Goal: Information Seeking & Learning: Learn about a topic

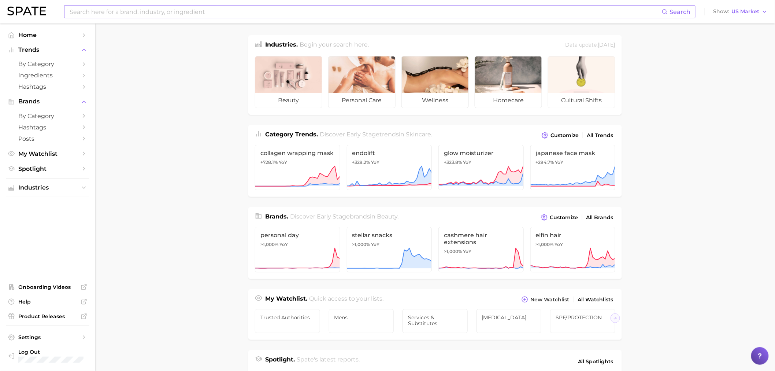
click at [204, 16] on input at bounding box center [365, 11] width 593 height 12
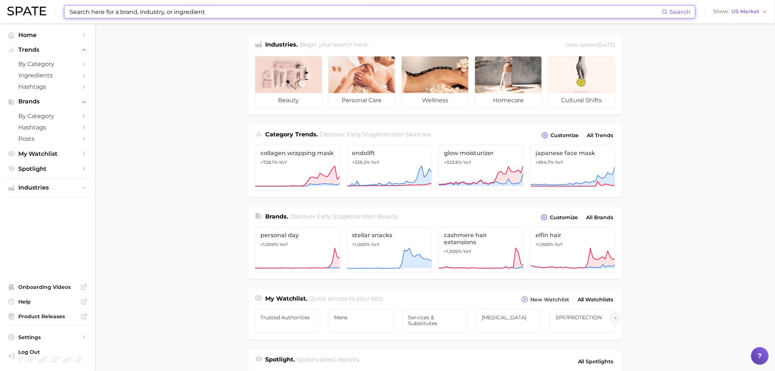
type input "k"
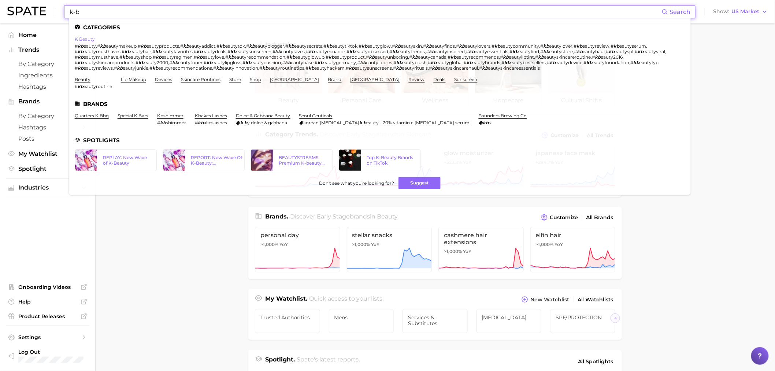
type input "k-b"
click at [92, 38] on link "k beauty" at bounding box center [85, 38] width 20 height 5
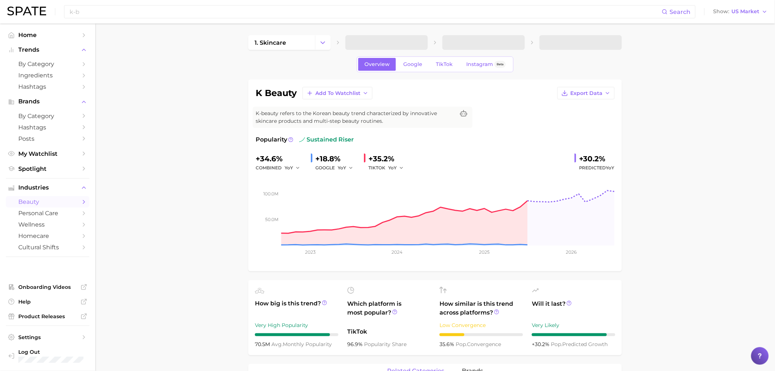
scroll to position [203, 0]
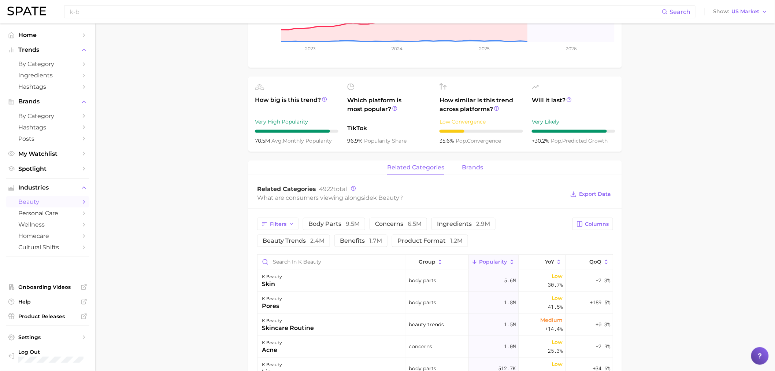
click at [470, 166] on span "brands" at bounding box center [472, 167] width 21 height 7
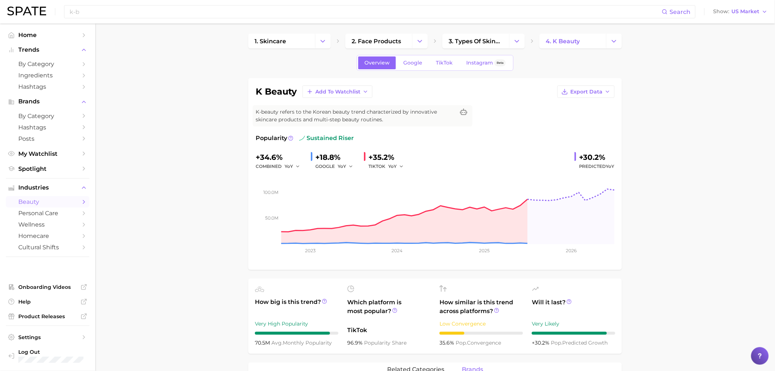
scroll to position [0, 0]
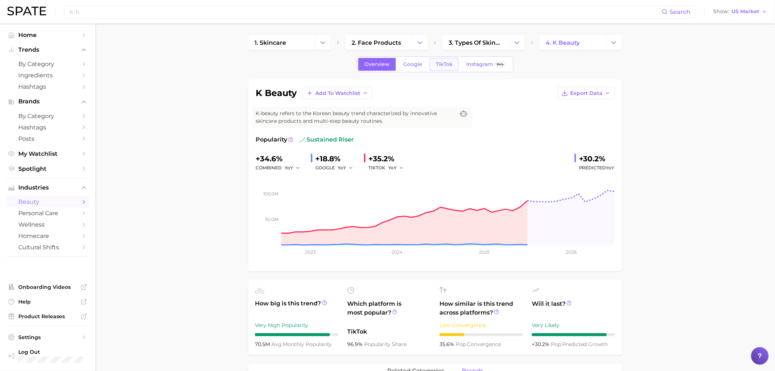
click at [444, 64] on span "TikTok" at bounding box center [444, 64] width 17 height 6
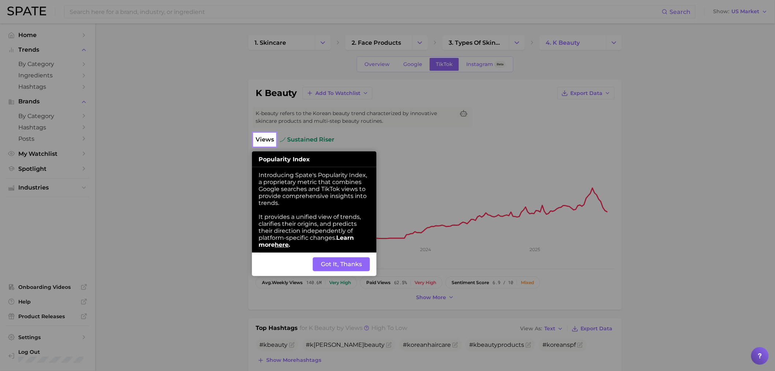
click at [332, 269] on button "Got It, Thanks" at bounding box center [341, 264] width 57 height 14
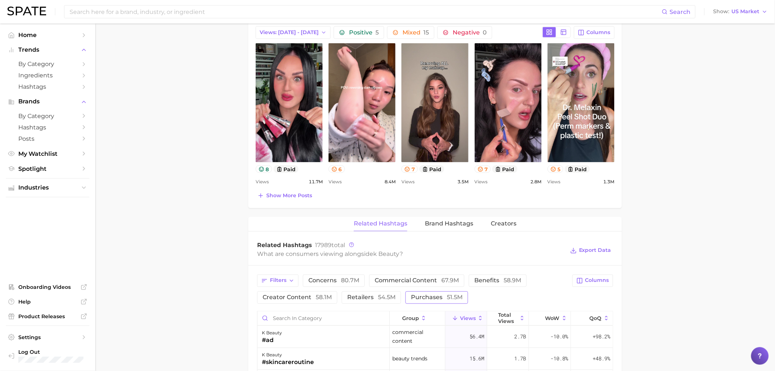
scroll to position [448, 0]
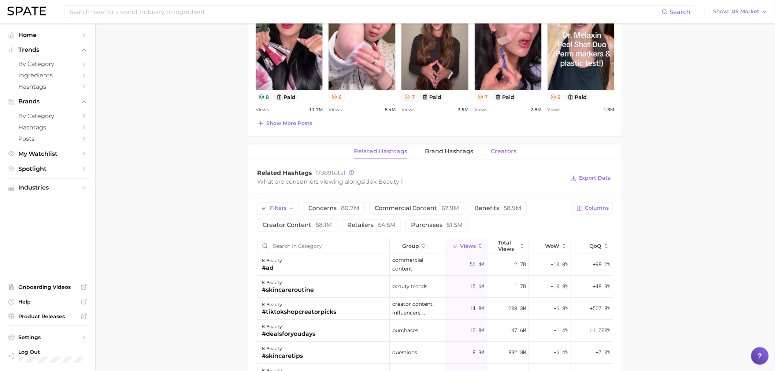
click at [505, 150] on span "Creators" at bounding box center [504, 151] width 26 height 7
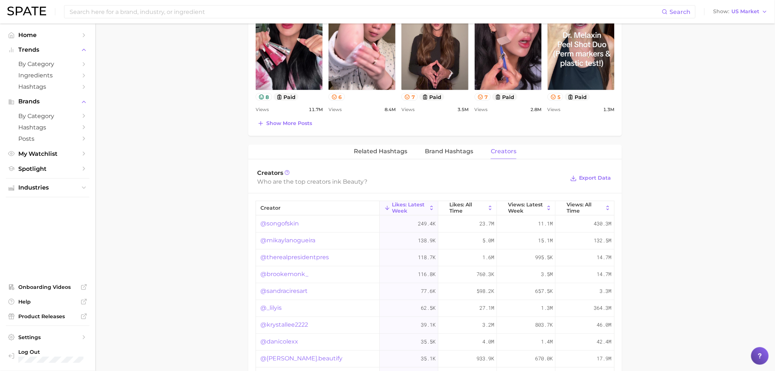
click at [502, 152] on span "Creators" at bounding box center [504, 151] width 26 height 7
click at [452, 153] on span "Brand Hashtags" at bounding box center [449, 151] width 48 height 7
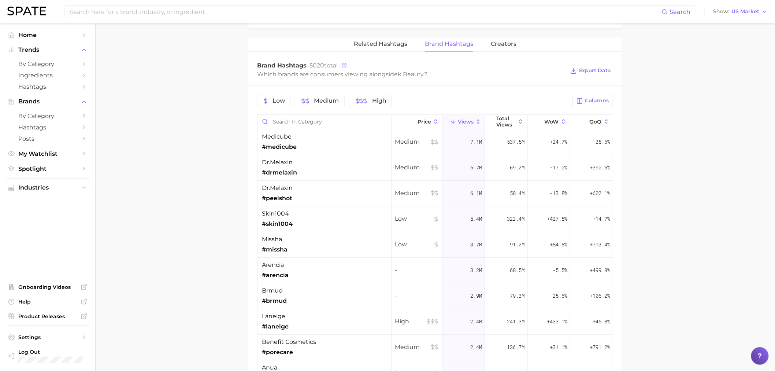
scroll to position [570, 0]
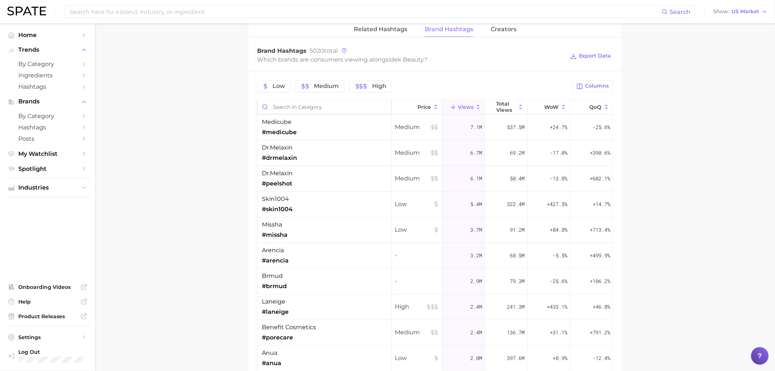
click at [295, 105] on input "Search in category" at bounding box center [325, 107] width 134 height 14
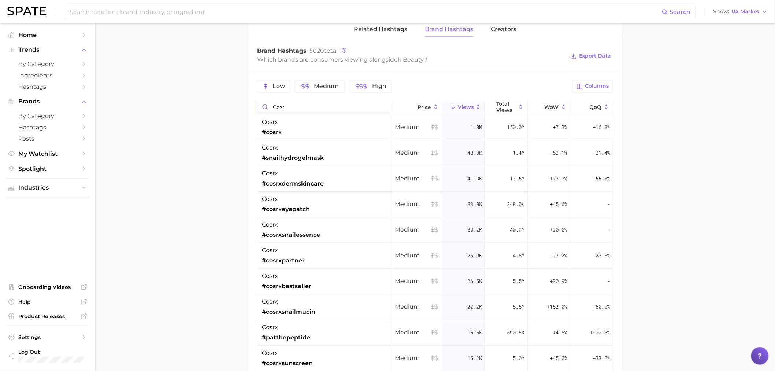
click at [274, 104] on input "cosr" at bounding box center [325, 107] width 134 height 14
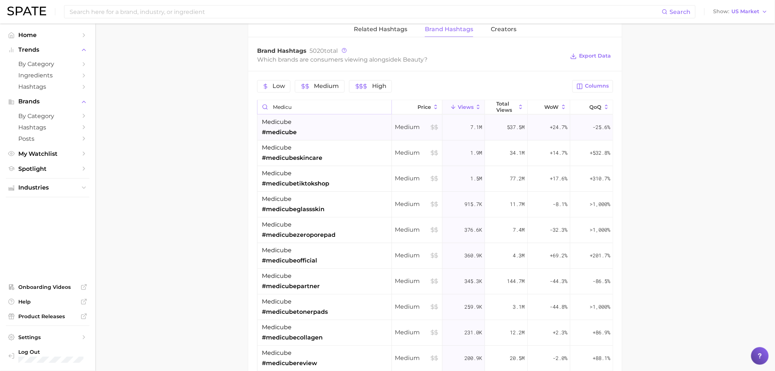
type input "medicu"
click at [299, 131] on div "medicube #medicube" at bounding box center [325, 128] width 134 height 26
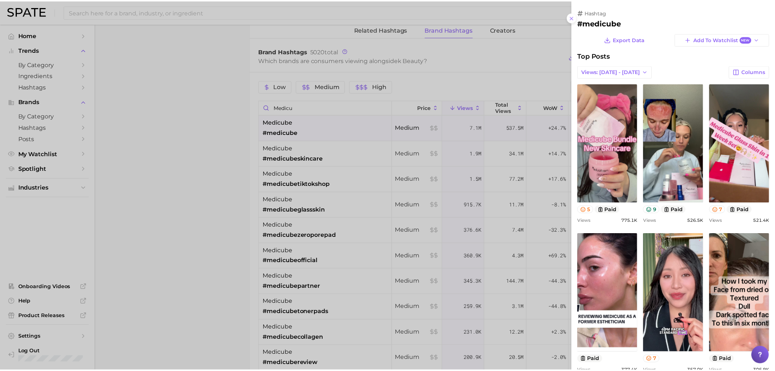
scroll to position [0, 0]
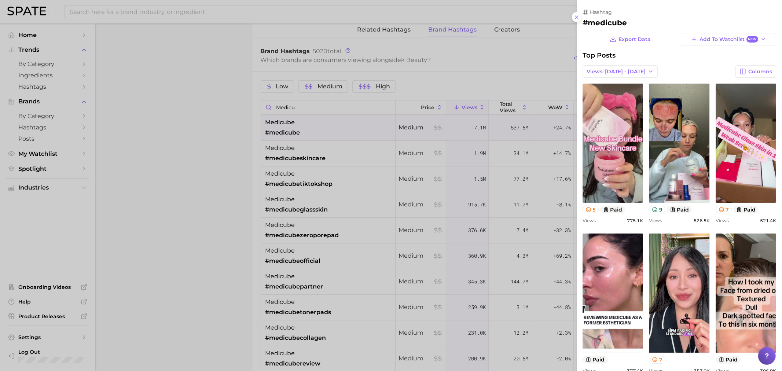
click at [164, 92] on div at bounding box center [391, 185] width 782 height 371
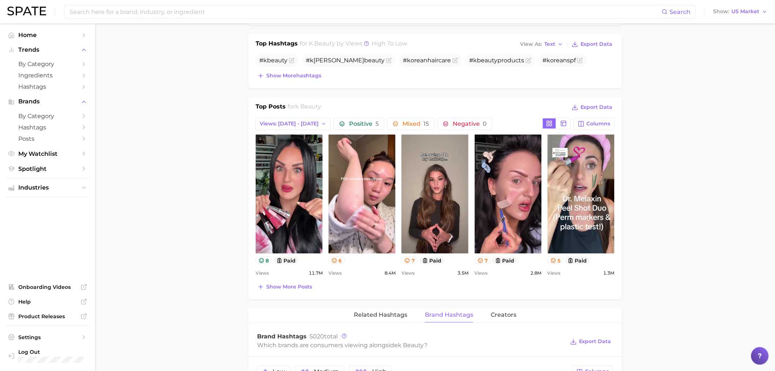
scroll to position [227, 0]
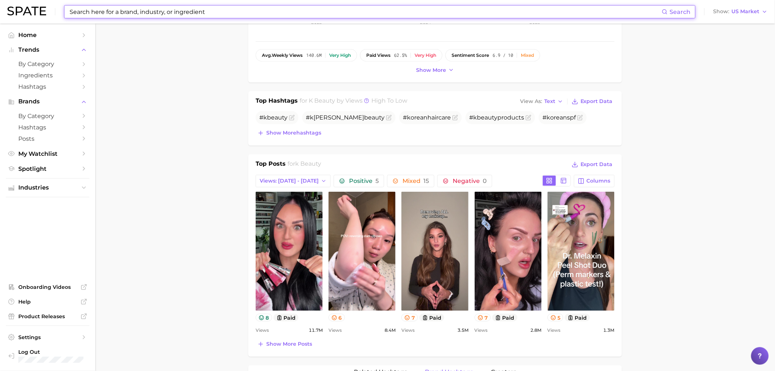
click at [204, 13] on input at bounding box center [365, 11] width 593 height 12
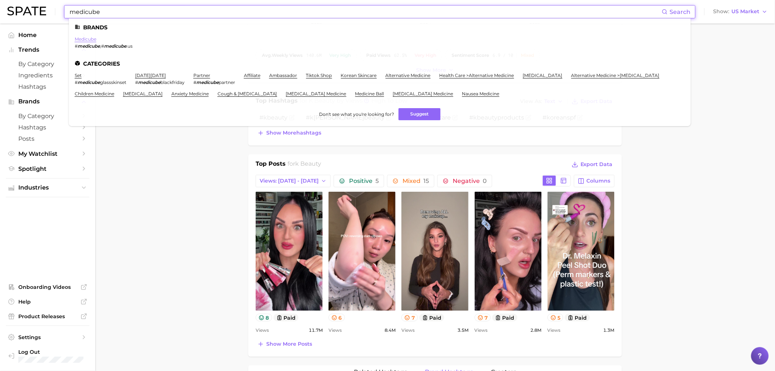
type input "medicube"
click at [92, 36] on link "medicube" at bounding box center [86, 38] width 22 height 5
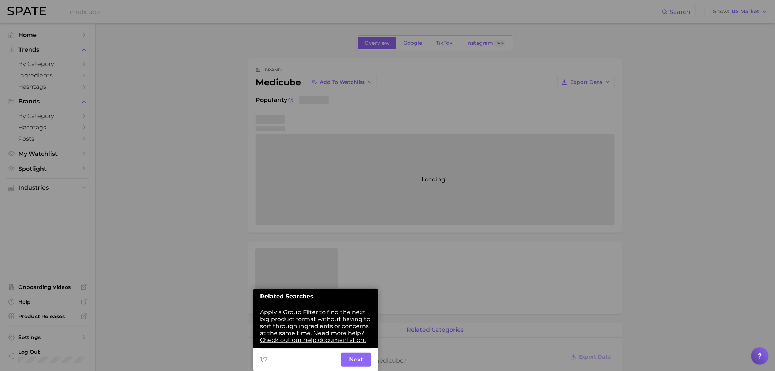
scroll to position [57, 0]
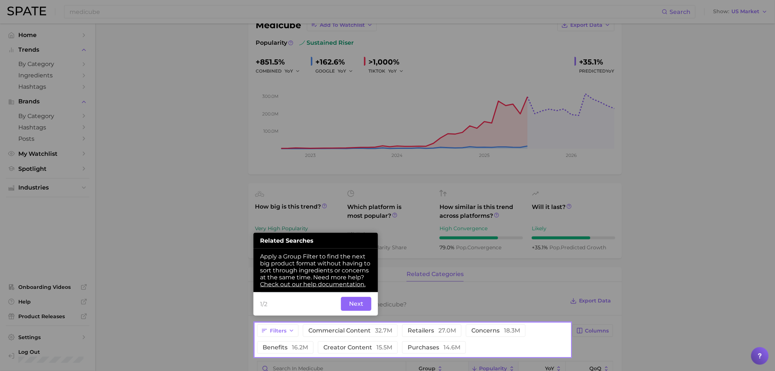
click at [365, 305] on button "Next" at bounding box center [356, 304] width 30 height 14
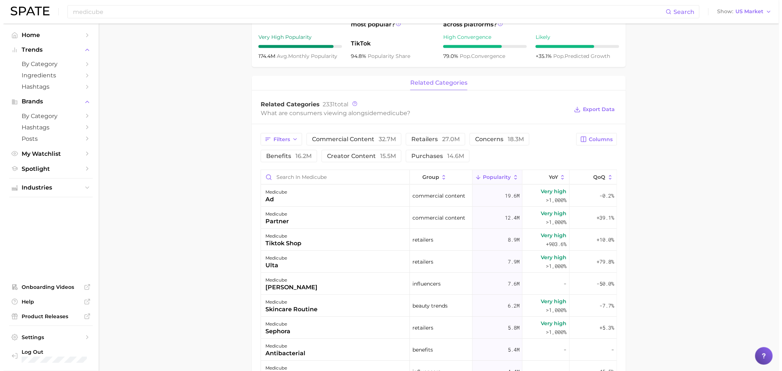
scroll to position [244, 0]
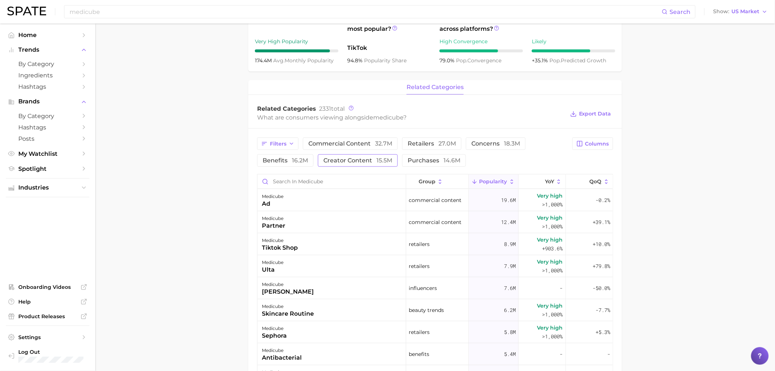
click at [365, 156] on button "creator content 15.5m" at bounding box center [358, 160] width 80 height 12
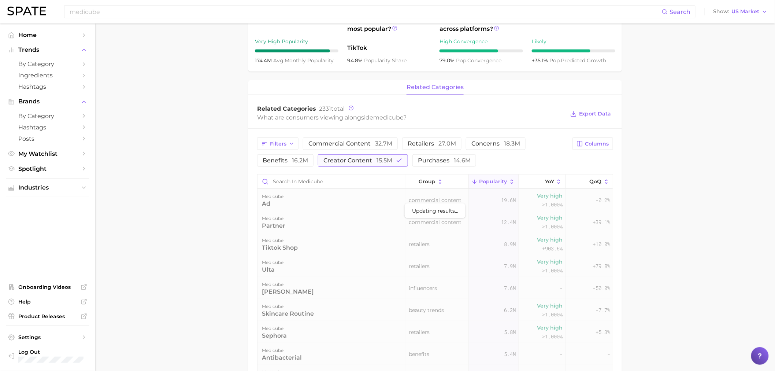
click at [349, 161] on span "creator content 15.5m" at bounding box center [358, 161] width 69 height 6
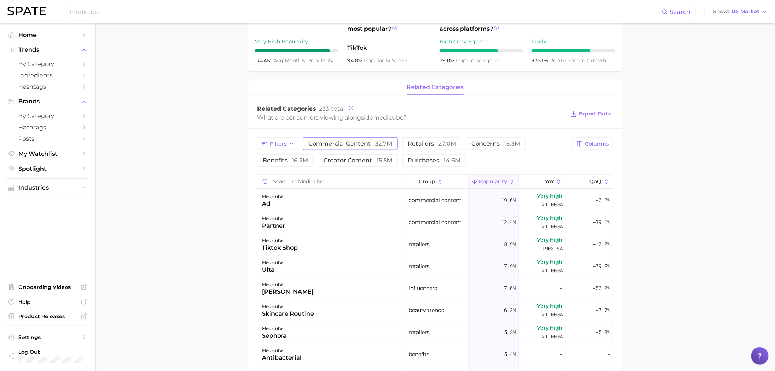
click at [373, 141] on span "commercial content 32.7m" at bounding box center [351, 144] width 84 height 6
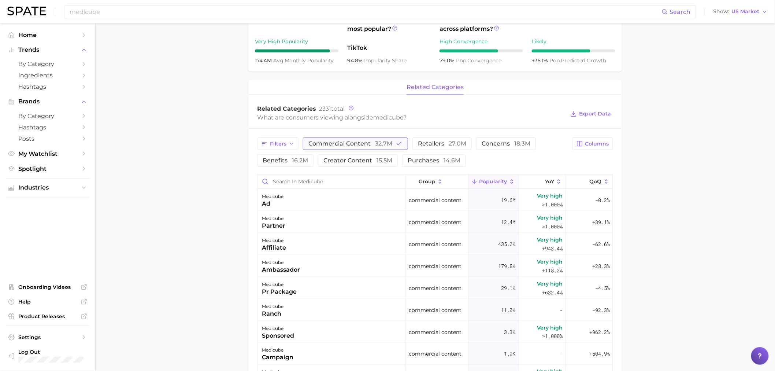
click at [359, 146] on span "commercial content 32.7m" at bounding box center [351, 144] width 84 height 6
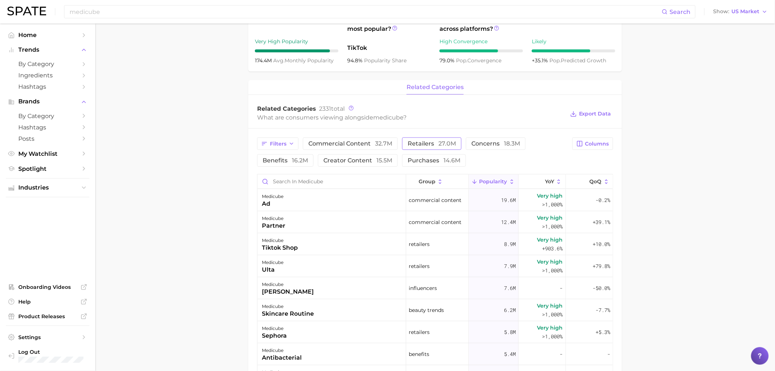
click at [410, 144] on span "retailers 27.0m" at bounding box center [432, 144] width 48 height 6
click at [371, 202] on div "medicube tiktok shop" at bounding box center [332, 200] width 149 height 22
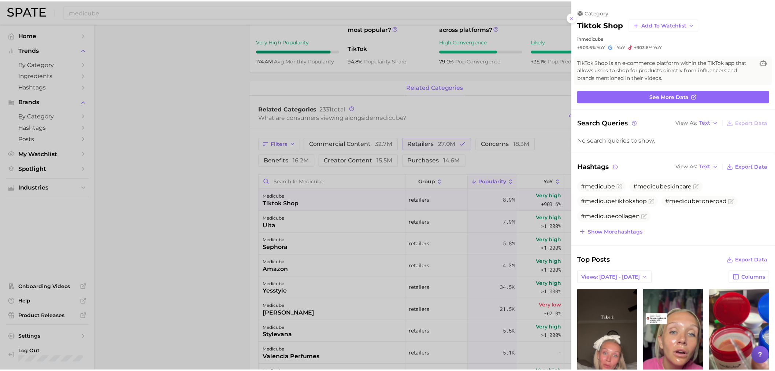
scroll to position [0, 0]
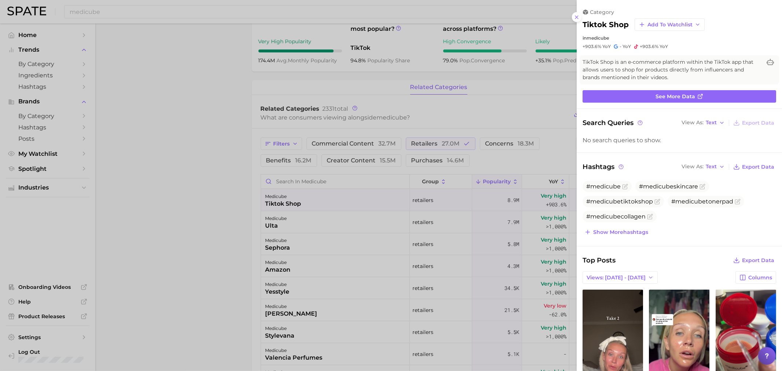
click at [173, 92] on div at bounding box center [391, 185] width 782 height 371
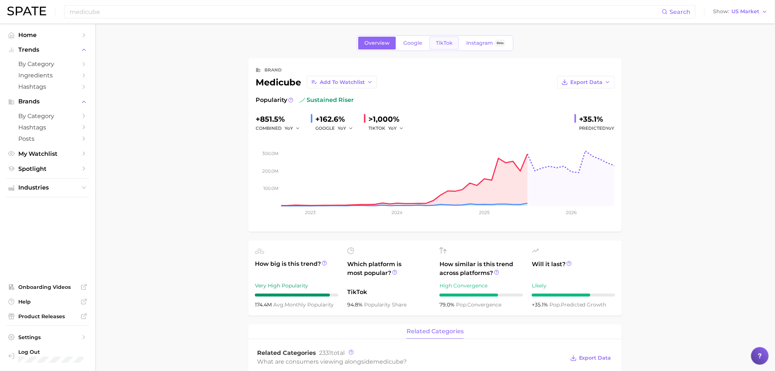
click at [442, 44] on span "TikTok" at bounding box center [444, 43] width 17 height 6
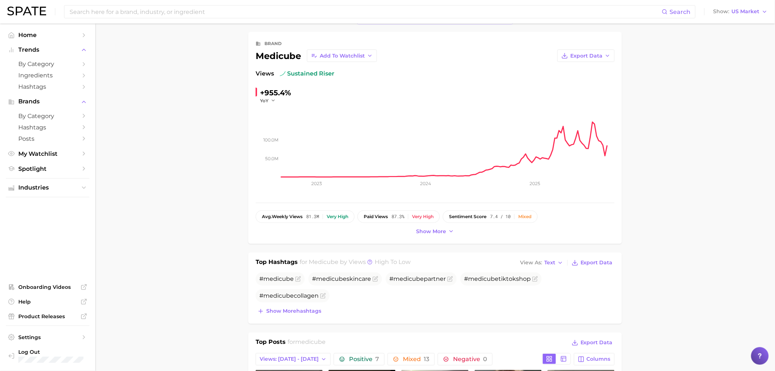
scroll to position [41, 0]
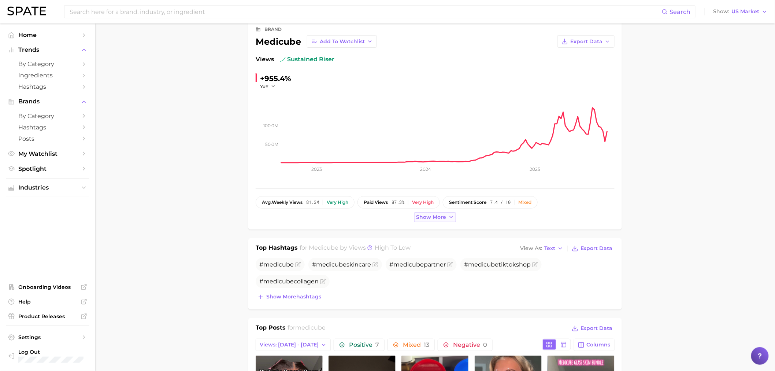
click at [436, 218] on span "Show more" at bounding box center [431, 217] width 30 height 6
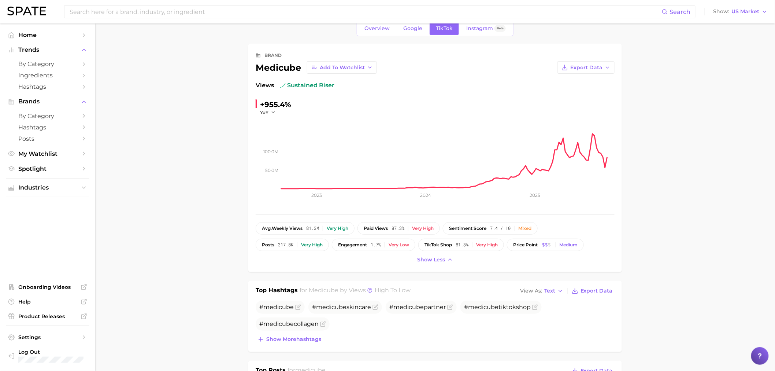
scroll to position [0, 0]
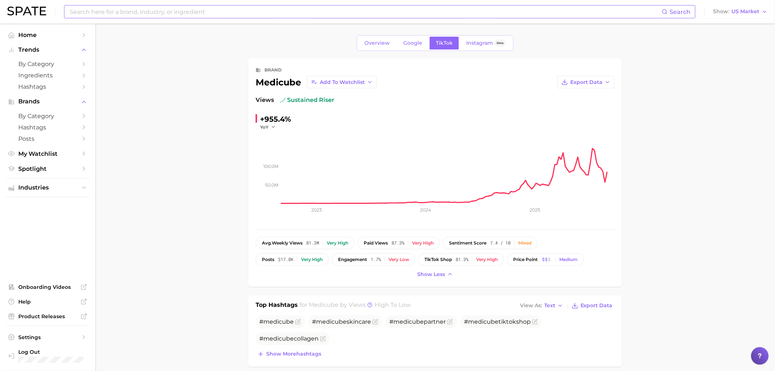
click at [158, 7] on input at bounding box center [365, 11] width 593 height 12
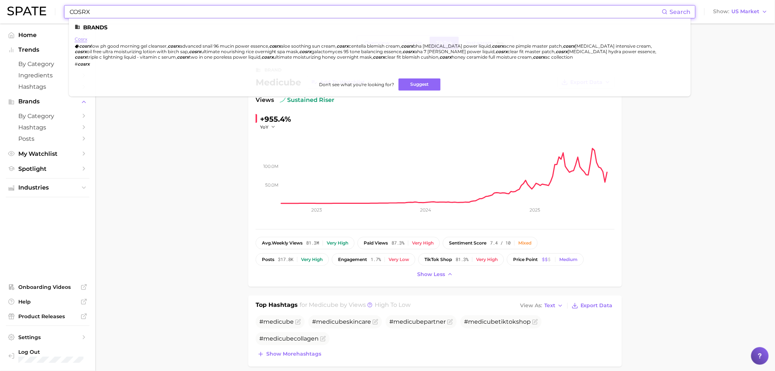
type input "COSRX"
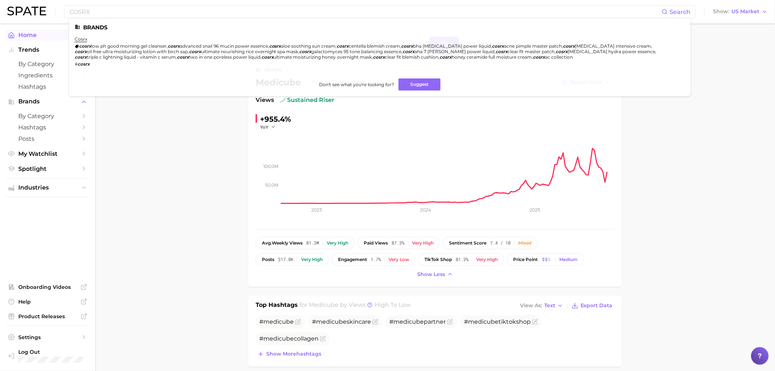
click at [81, 40] on link "cosrx" at bounding box center [81, 38] width 12 height 5
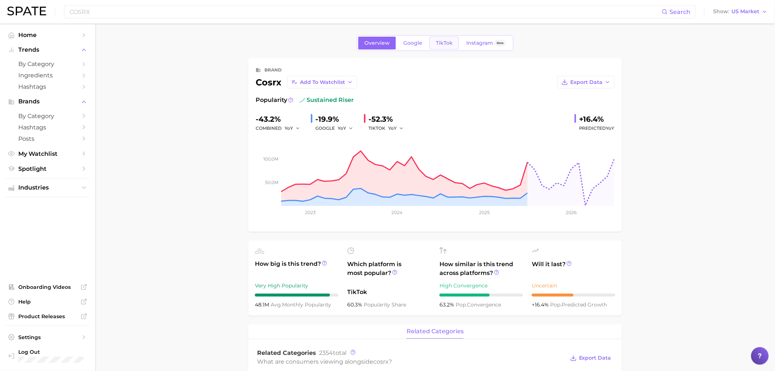
click at [440, 42] on span "TikTok" at bounding box center [444, 43] width 17 height 6
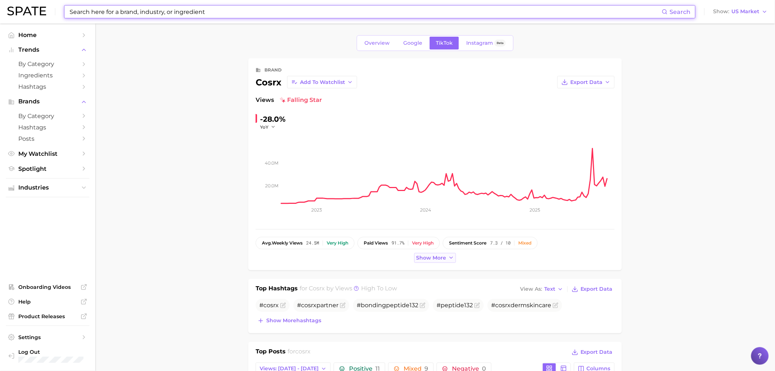
click at [451, 253] on button "Show more" at bounding box center [435, 258] width 42 height 10
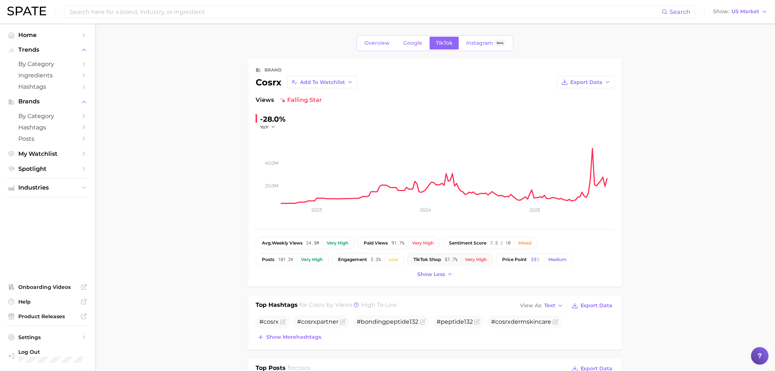
click at [441, 258] on span "TikTok shop" at bounding box center [427, 259] width 27 height 5
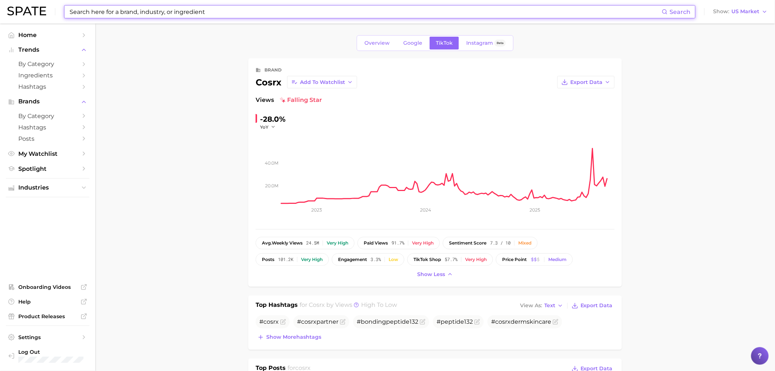
click at [132, 12] on input at bounding box center [365, 11] width 593 height 12
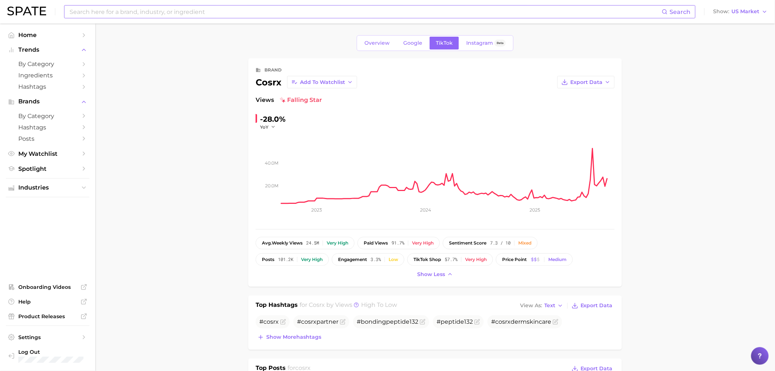
click at [109, 12] on input at bounding box center [365, 11] width 593 height 12
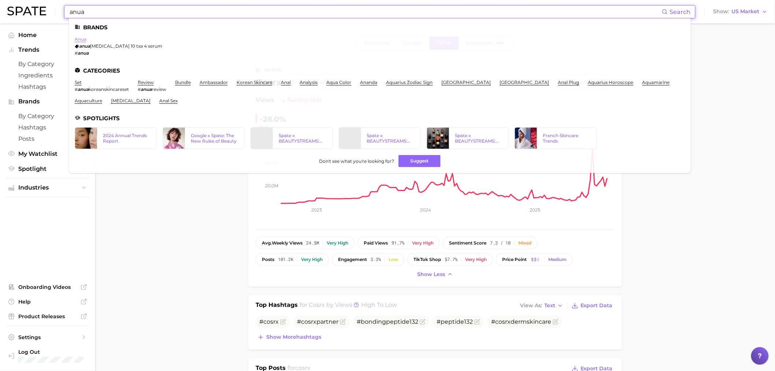
type input "anua"
click at [85, 40] on link "anua" at bounding box center [81, 38] width 12 height 5
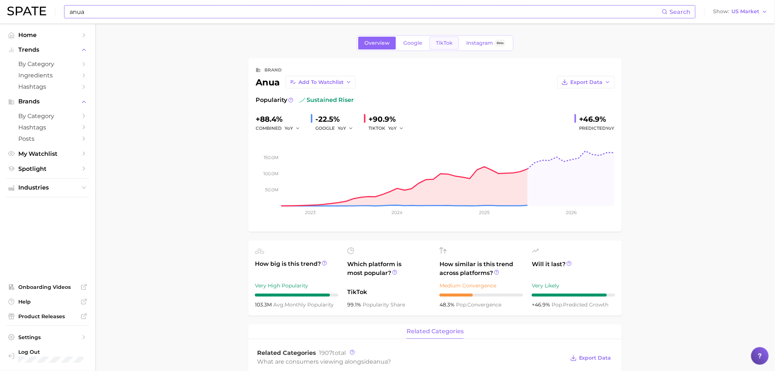
click at [456, 46] on link "TikTok" at bounding box center [444, 43] width 29 height 13
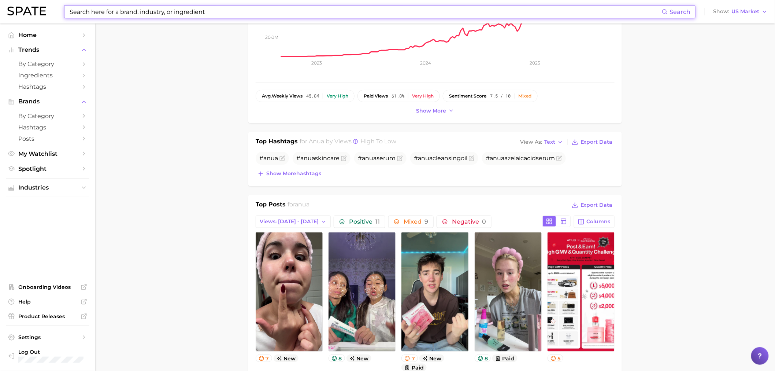
scroll to position [163, 0]
